Goal: Find specific page/section: Find specific page/section

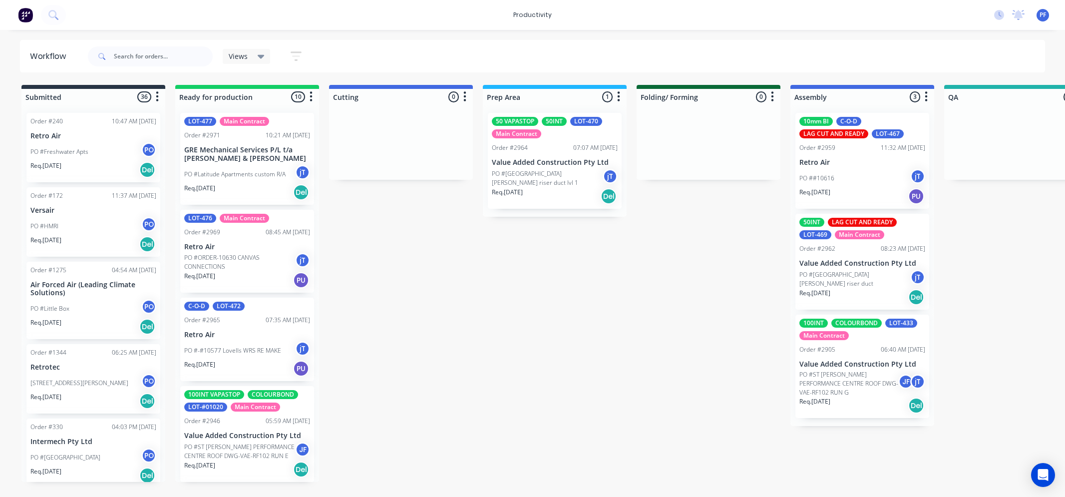
scroll to position [0, 658]
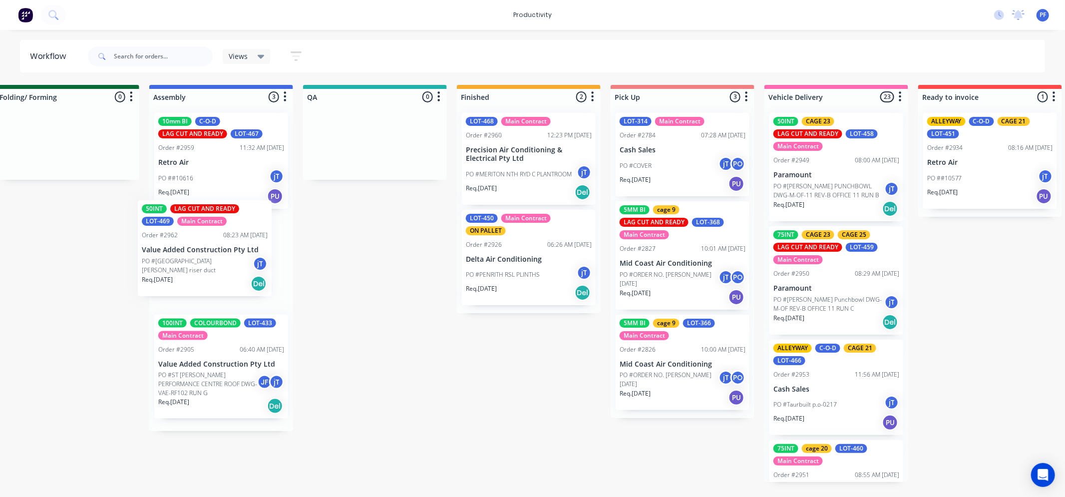
drag, startPoint x: 223, startPoint y: 258, endPoint x: 221, endPoint y: 245, distance: 13.1
click at [221, 245] on div "10mm BI C-O-D LAG CUT AND READY LOT-467 Order #2959 11:32 AM [DATE] Retro Air P…" at bounding box center [221, 268] width 144 height 326
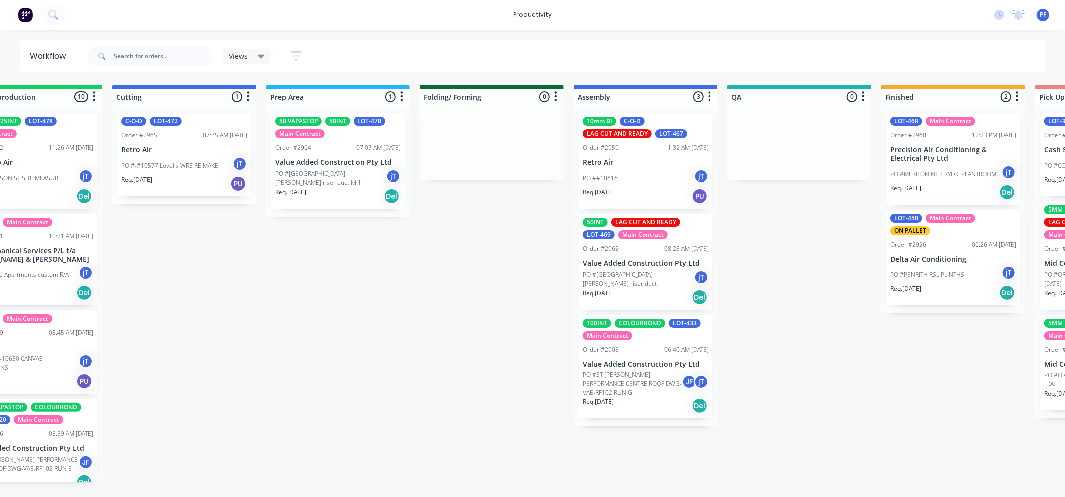
scroll to position [0, 230]
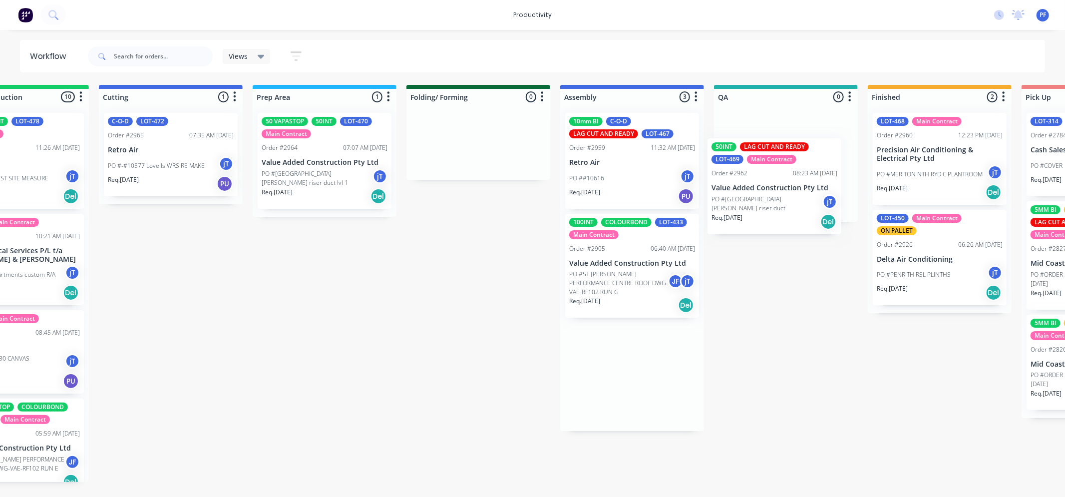
drag, startPoint x: 648, startPoint y: 226, endPoint x: 756, endPoint y: 131, distance: 144.0
click at [762, 133] on div "Submitted 36 Order #240 10:47 AM [DATE] Retro Air PO #Freshwater Apts PO Req. […" at bounding box center [739, 283] width 1955 height 397
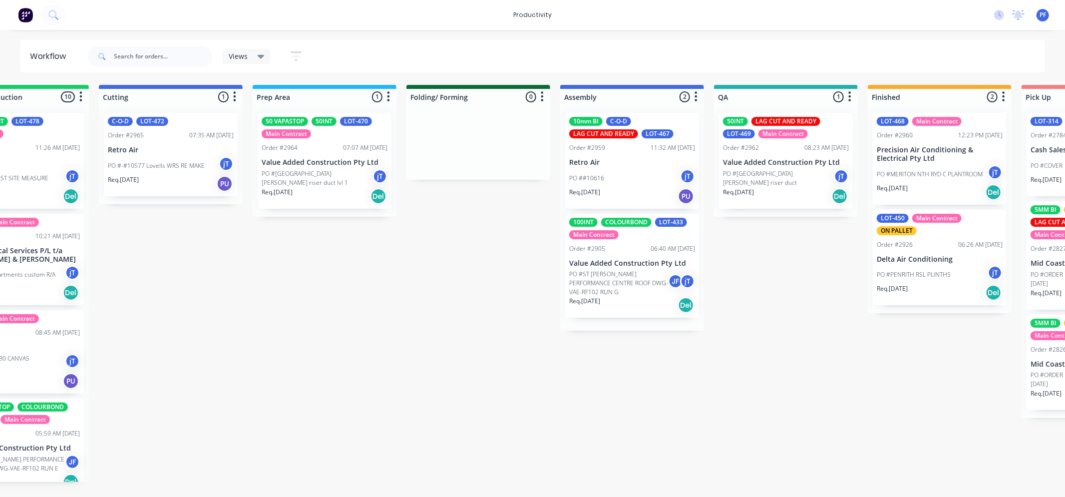
click at [739, 138] on div "50INT LAG CUT AND READY LOT-469 Main Contract Order #2962 08:23 AM [DATE] Value…" at bounding box center [786, 161] width 134 height 96
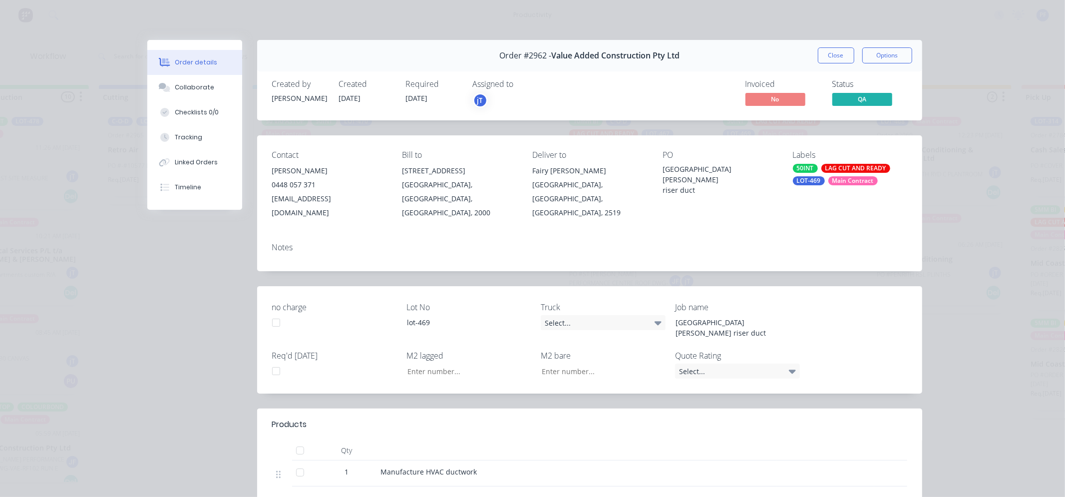
click at [844, 185] on div "Main Contract" at bounding box center [852, 180] width 49 height 9
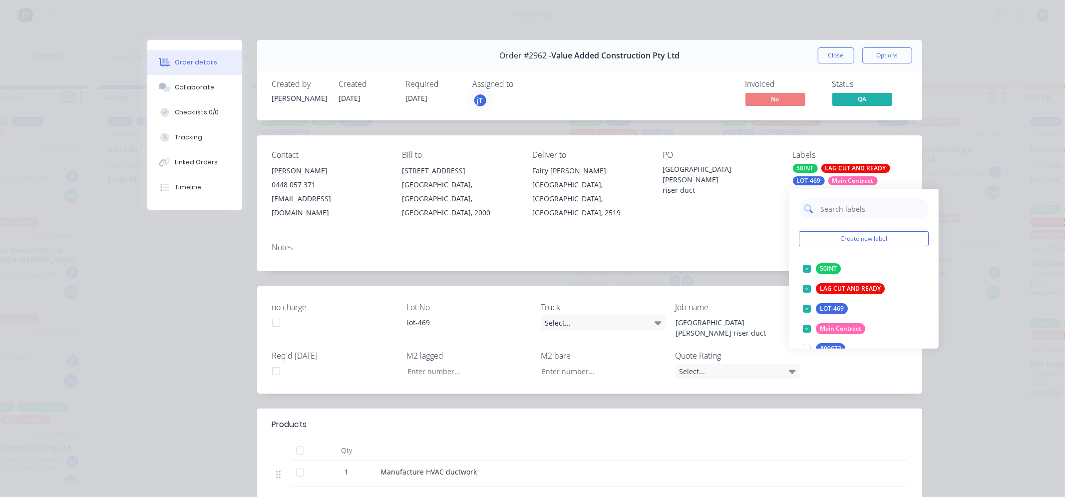
click at [851, 202] on input "text" at bounding box center [871, 209] width 104 height 20
type input "28"
click at [824, 270] on div "cage 28" at bounding box center [831, 268] width 30 height 11
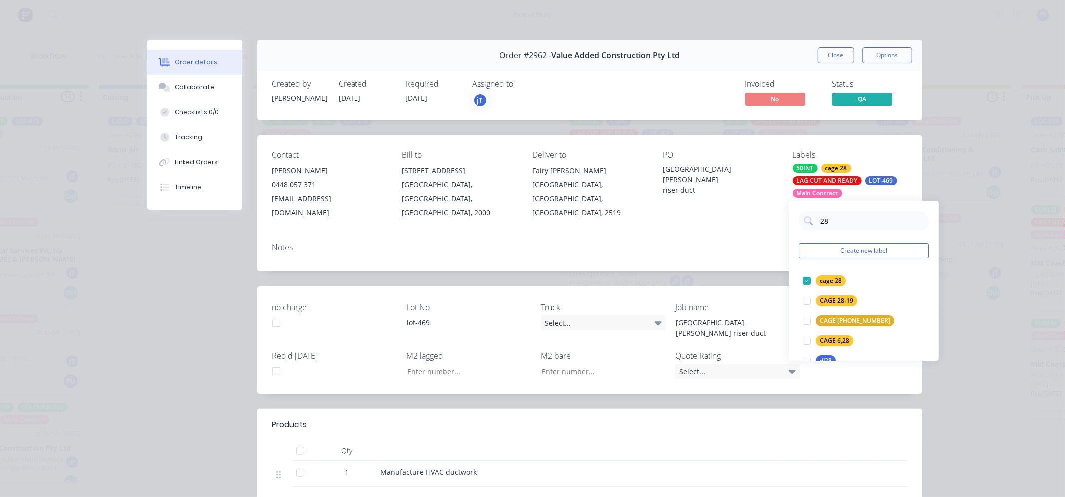
click at [784, 242] on div "Notes" at bounding box center [589, 253] width 665 height 36
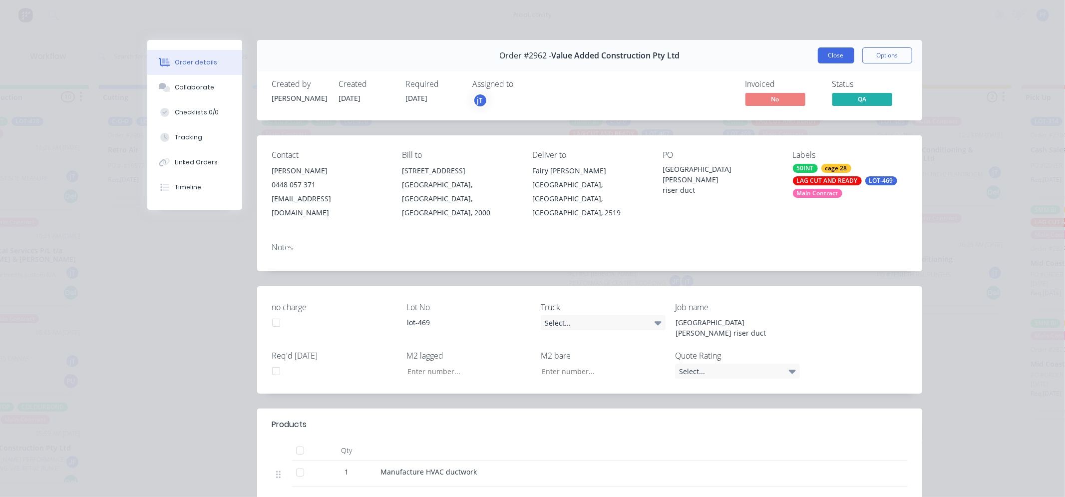
click at [834, 57] on button "Close" at bounding box center [836, 55] width 36 height 16
